Goal: Task Accomplishment & Management: Use online tool/utility

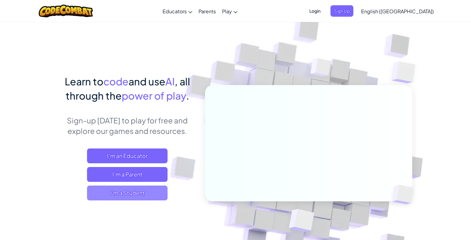
click at [141, 194] on span "I'm a Student" at bounding box center [127, 193] width 81 height 15
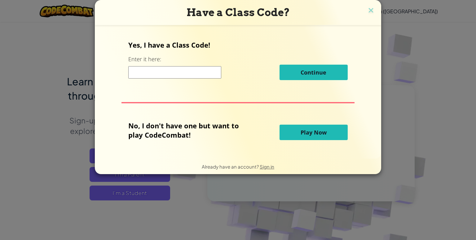
click at [292, 134] on button "Play Now" at bounding box center [313, 132] width 68 height 15
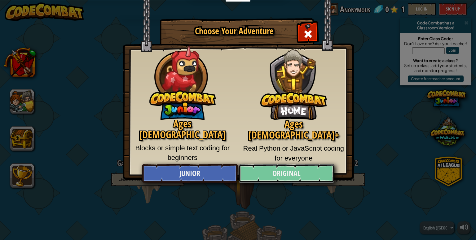
click at [284, 176] on link "Original" at bounding box center [286, 173] width 95 height 19
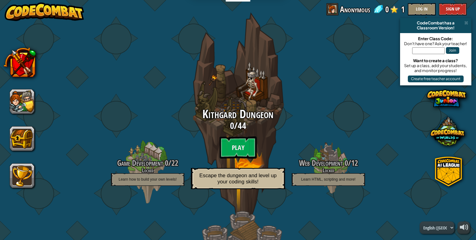
click at [229, 135] on div "Kithgard Dungeon 0 / 44 Play Escape the dungeon and level up your coding skills!" at bounding box center [238, 150] width 118 height 85
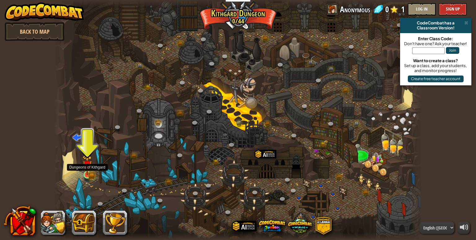
click at [88, 173] on img at bounding box center [86, 165] width 9 height 20
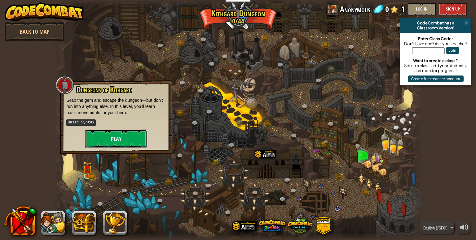
click at [114, 138] on button "Play" at bounding box center [116, 139] width 62 height 19
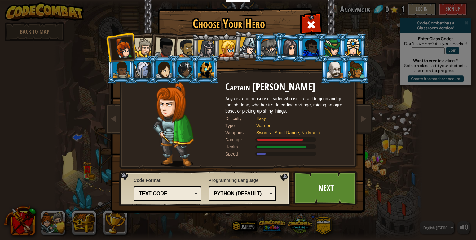
click at [193, 195] on div "Text code" at bounding box center [168, 194] width 60 height 10
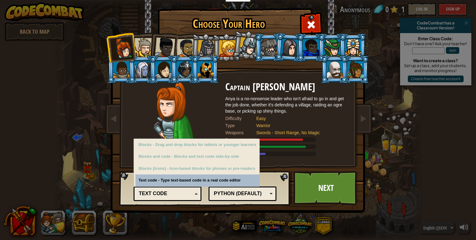
click at [194, 195] on div "Text code" at bounding box center [168, 194] width 60 height 10
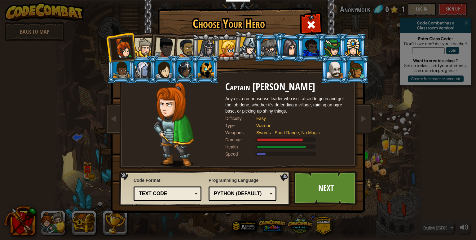
click at [265, 192] on div "Python (Default)" at bounding box center [241, 194] width 54 height 7
click at [291, 10] on div "Code Format Text code Blocks and code Blocks Blocks (Icons) Text code Blocks - …" at bounding box center [237, 10] width 253 height 0
click at [256, 192] on div "Python (Default)" at bounding box center [241, 194] width 54 height 7
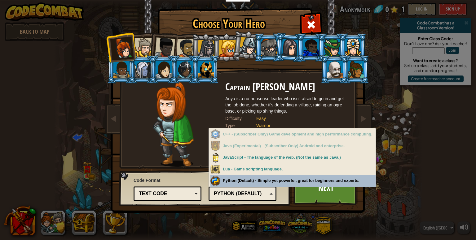
click at [251, 182] on div "Programming Language Python (Default) JavaScript Lua C++ Java (Experimental) Py…" at bounding box center [242, 188] width 68 height 25
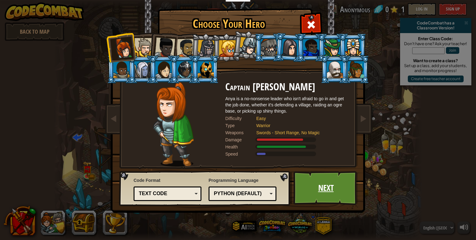
click at [322, 193] on link "Next" at bounding box center [325, 188] width 65 height 34
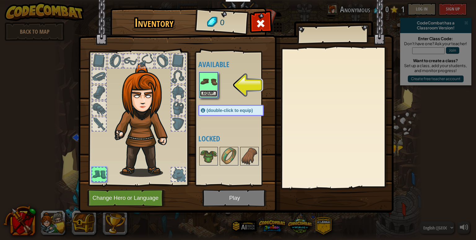
click at [214, 90] on button "Equip" at bounding box center [208, 93] width 17 height 7
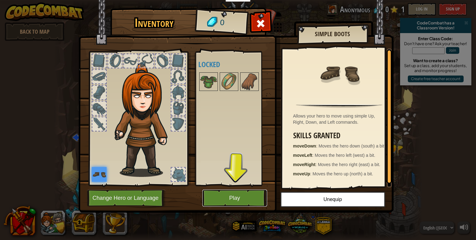
click at [238, 195] on button "Play" at bounding box center [234, 198] width 65 height 17
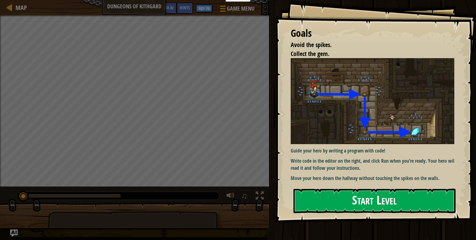
click at [368, 202] on button "Start Level" at bounding box center [374, 201] width 162 height 24
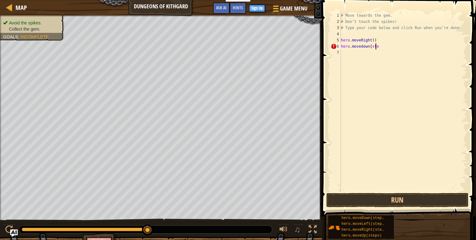
scroll to position [3, 2]
type textarea "hero.movedown{steps)"
drag, startPoint x: 367, startPoint y: 46, endPoint x: 340, endPoint y: 46, distance: 26.6
click at [340, 46] on div "1 2 3 4 5 6 7 8 # Move towards the gem. # Don’t touch the spikes! # Type your c…" at bounding box center [397, 102] width 137 height 180
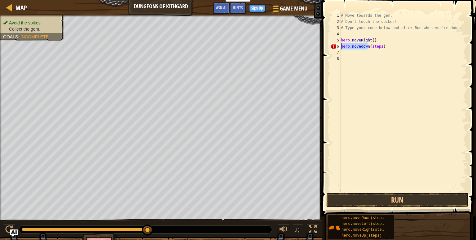
type textarea "hero.movedown{steps)"
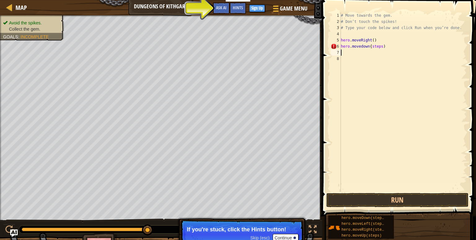
click at [342, 55] on div "# Move towards the gem. # Don’t touch the spikes! # Type your code below and cl…" at bounding box center [403, 108] width 127 height 192
drag, startPoint x: 367, startPoint y: 52, endPoint x: 359, endPoint y: 52, distance: 7.4
click at [359, 52] on div "# Move towards the gem. # Don’t touch the spikes! # Type your code below and cl…" at bounding box center [403, 108] width 127 height 192
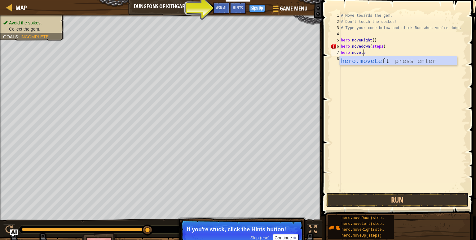
scroll to position [3, 2]
type textarea "hero.moveleft"
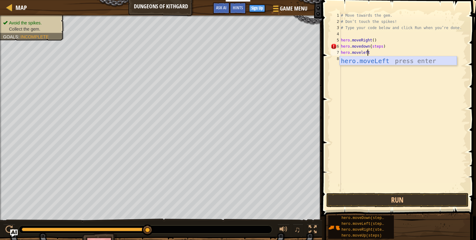
click at [381, 60] on div "hero.moveLeft press enter" at bounding box center [398, 70] width 117 height 28
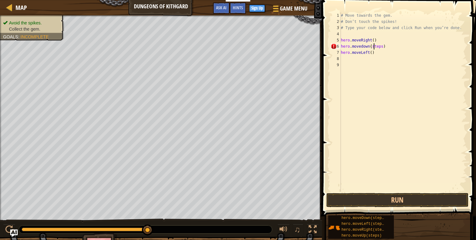
click at [373, 46] on div "# Move towards the gem. # Don’t touch the spikes! # Type your code below and cl…" at bounding box center [403, 108] width 127 height 192
drag, startPoint x: 379, startPoint y: 45, endPoint x: 368, endPoint y: 46, distance: 10.6
click at [368, 46] on div "# Move towards the gem. # Don’t touch the spikes! # Type your code below and cl…" at bounding box center [403, 108] width 127 height 192
click at [370, 45] on div "# Move towards the gem. # Don’t touch the spikes! # Type your code below and cl…" at bounding box center [403, 102] width 127 height 180
drag, startPoint x: 369, startPoint y: 44, endPoint x: 379, endPoint y: 45, distance: 10.2
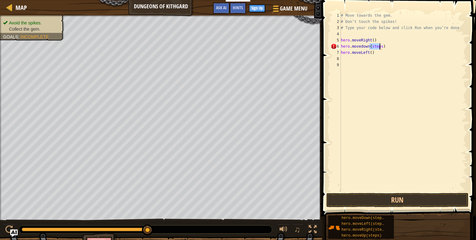
click at [379, 45] on div "# Move towards the gem. # Don’t touch the spikes! # Type your code below and cl…" at bounding box center [403, 108] width 127 height 192
type textarea "hero.movedown{)"
click at [368, 46] on div "# Move towards the gem. # Don’t touch the spikes! # Type your code below and cl…" at bounding box center [403, 108] width 127 height 192
click at [373, 46] on div "# Move towards the gem. # Don’t touch the spikes! # Type your code below and cl…" at bounding box center [403, 108] width 127 height 192
type textarea "hero.movedown"
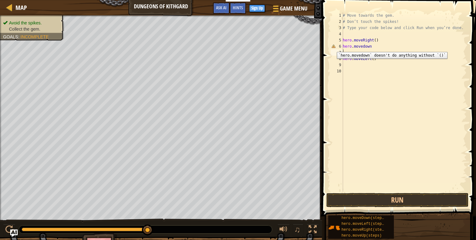
click at [333, 47] on div "6" at bounding box center [337, 46] width 12 height 6
click at [370, 46] on div "# Move towards the gem. # Don’t touch the spikes! # Type your code below and cl…" at bounding box center [403, 108] width 125 height 192
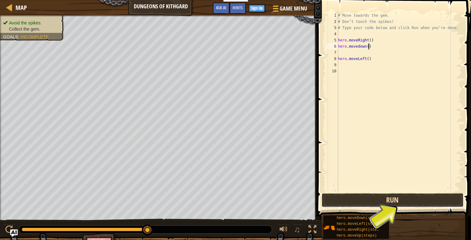
click at [414, 202] on button "Run" at bounding box center [393, 200] width 142 height 14
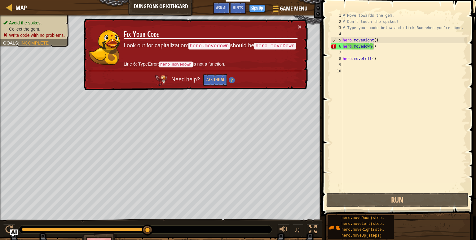
click at [214, 45] on code "hero.movedown" at bounding box center [209, 46] width 42 height 7
click at [286, 49] on code "hero.moveDown" at bounding box center [275, 46] width 42 height 7
click at [184, 64] on code "hero.movedown" at bounding box center [176, 65] width 34 height 6
click at [217, 77] on button "Ask the AI" at bounding box center [215, 79] width 24 height 11
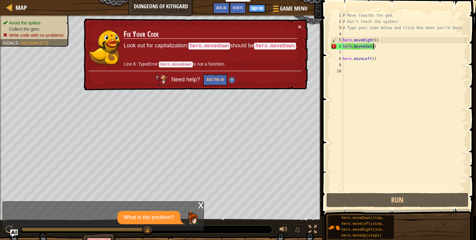
click at [395, 48] on div "# Move towards the gem. # Don’t touch the spikes! # Type your code below and cl…" at bounding box center [403, 108] width 125 height 192
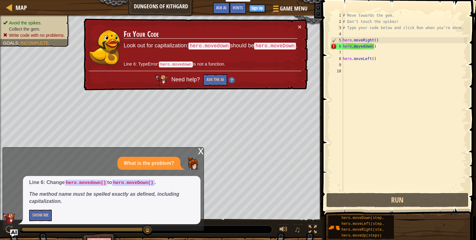
click at [146, 185] on code "hero.moveDown()" at bounding box center [133, 183] width 43 height 6
click at [361, 45] on div "# Move towards the gem. # Don’t touch the spikes! # Type your code below and cl…" at bounding box center [403, 108] width 125 height 192
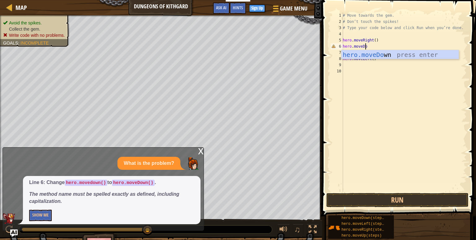
scroll to position [3, 2]
type textarea "hero.moveDown"
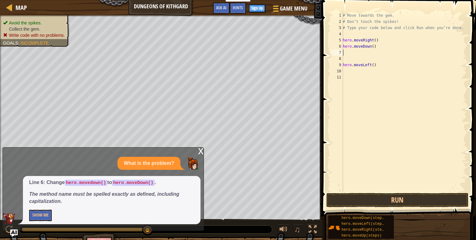
click at [342, 62] on div "9" at bounding box center [337, 65] width 12 height 6
type textarea "hero.moveLeft()"
click at [343, 64] on div "# Move towards the gem. # Don’t touch the spikes! # Type your code below and cl…" at bounding box center [403, 108] width 125 height 192
type textarea "hero.moveLeft()"
click at [348, 57] on div "# Move towards the gem. # Don’t touch the spikes! # Type your code below and cl…" at bounding box center [403, 108] width 127 height 192
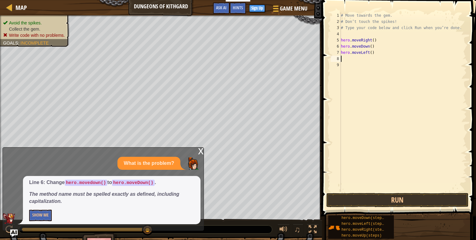
paste textarea "hero.movedown"
drag, startPoint x: 368, startPoint y: 58, endPoint x: 361, endPoint y: 57, distance: 7.5
click at [361, 57] on div "# Move towards the gem. # Don’t touch the spikes! # Type your code below and cl…" at bounding box center [403, 108] width 127 height 192
type textarea "hero.movedRight"
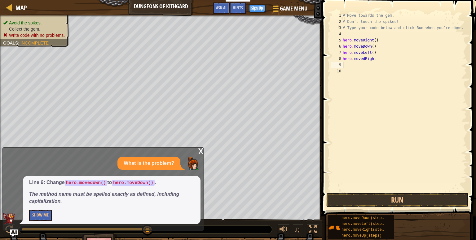
scroll to position [3, 0]
click at [377, 58] on div "# Move towards the gem. # Don’t touch the spikes! # Type your code below and cl…" at bounding box center [403, 108] width 125 height 192
click at [363, 58] on div "# Move towards the gem. # Don’t touch the spikes! # Type your code below and cl…" at bounding box center [403, 108] width 125 height 192
type textarea "hero.moveRight"
click at [380, 56] on div "# Move towards the gem. # Don’t touch the spikes! # Type your code below and cl…" at bounding box center [403, 108] width 125 height 192
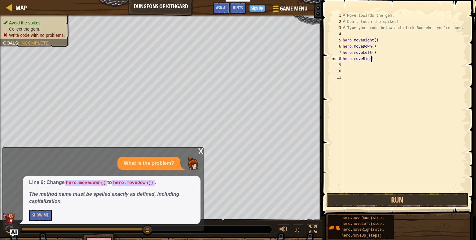
click at [371, 57] on div "# Move towards the gem. # Don’t touch the spikes! # Type your code below and cl…" at bounding box center [403, 108] width 125 height 192
type textarea "hero.moveRight()"
click at [343, 66] on div "# Move towards the gem. # Don’t touch the spikes! # Type your code below and cl…" at bounding box center [403, 108] width 125 height 192
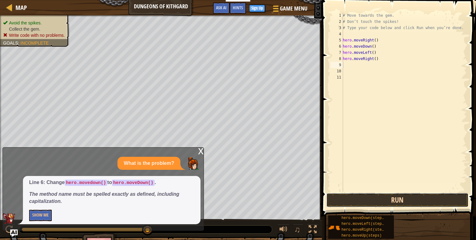
click at [384, 196] on button "Run" at bounding box center [397, 200] width 142 height 14
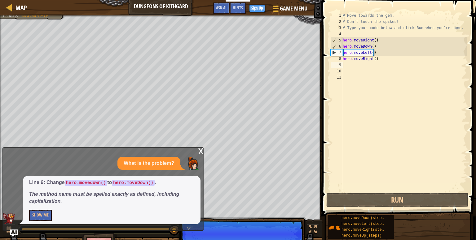
click at [202, 153] on div "x" at bounding box center [201, 151] width 6 height 6
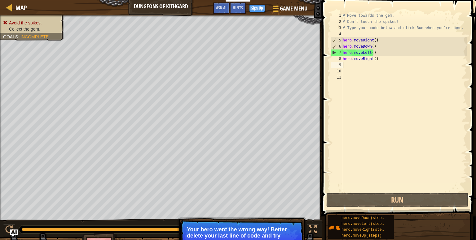
click at [334, 52] on div "7" at bounding box center [337, 53] width 12 height 6
click at [335, 52] on div "7" at bounding box center [337, 53] width 12 height 6
drag, startPoint x: 372, startPoint y: 58, endPoint x: 343, endPoint y: 58, distance: 29.1
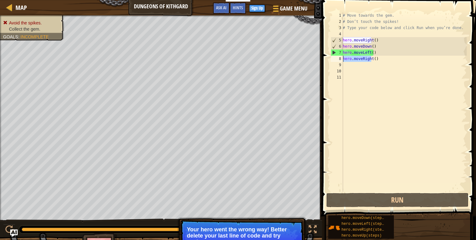
click at [343, 58] on div "hero.moveLeft() 1 2 3 4 5 6 7 8 9 10 11 # Move towards the gem. # Don’t touch t…" at bounding box center [397, 102] width 137 height 180
type textarea "()"
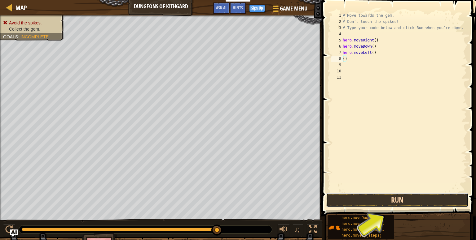
click at [395, 200] on button "Run" at bounding box center [397, 200] width 142 height 14
